Goal: Find contact information: Find contact information

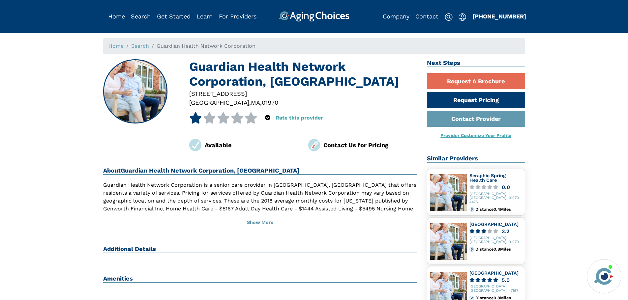
scroll to position [17, 0]
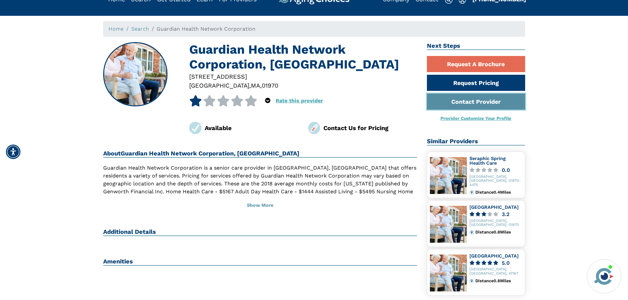
click at [513, 102] on link "Contact Provider" at bounding box center [476, 102] width 98 height 16
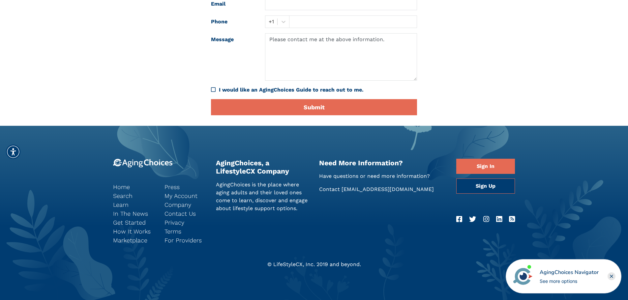
scroll to position [128, 0]
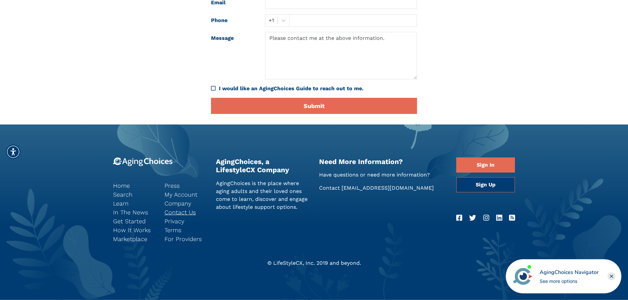
click at [191, 213] on link "Contact Us" at bounding box center [185, 212] width 42 height 9
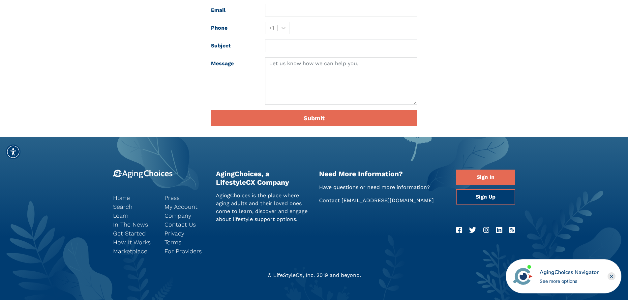
scroll to position [187, 0]
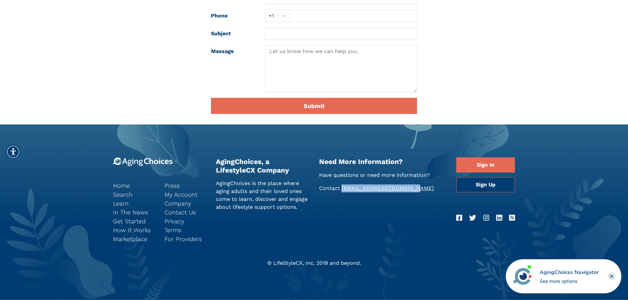
drag, startPoint x: 418, startPoint y: 187, endPoint x: 341, endPoint y: 189, distance: 77.5
click at [341, 189] on p "Contact Support@AgingChoices.com" at bounding box center [383, 189] width 128 height 8
copy link "[EMAIL_ADDRESS][DOMAIN_NAME]"
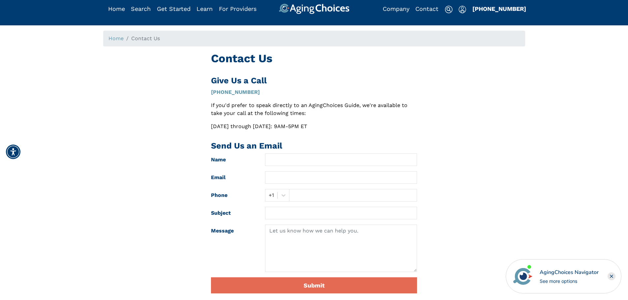
scroll to position [0, 0]
